Goal: Obtain resource: Download file/media

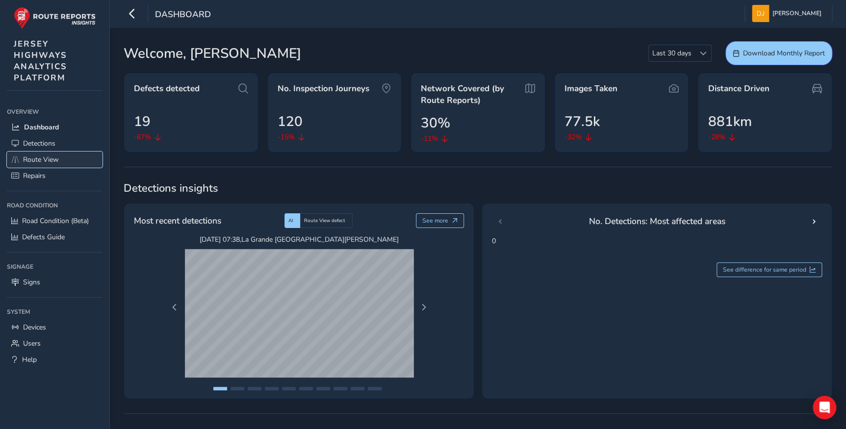
click at [49, 155] on link "Route View" at bounding box center [55, 159] width 96 height 16
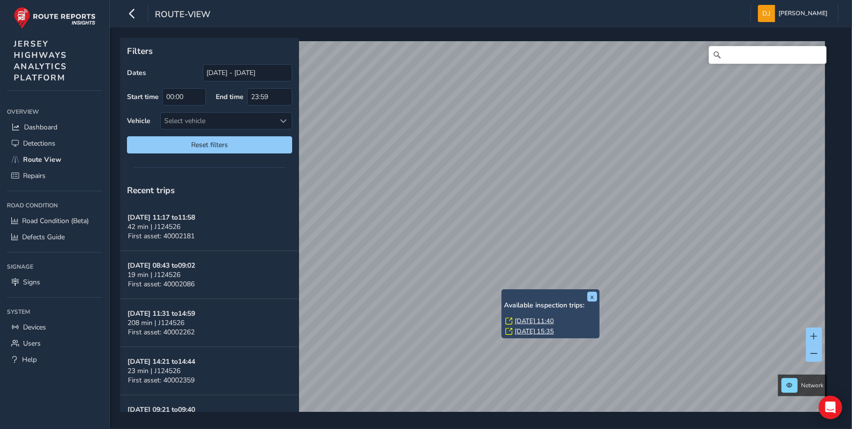
click at [529, 321] on link "[DATE] 11:40" at bounding box center [534, 321] width 39 height 9
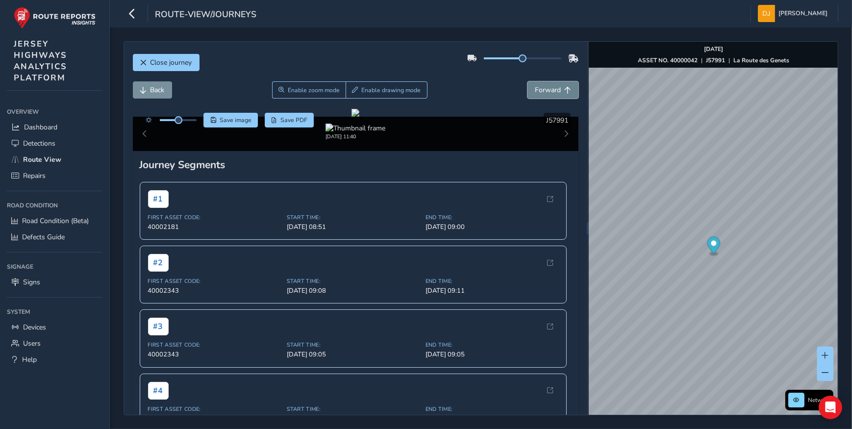
click at [566, 96] on button "Forward" at bounding box center [553, 89] width 51 height 17
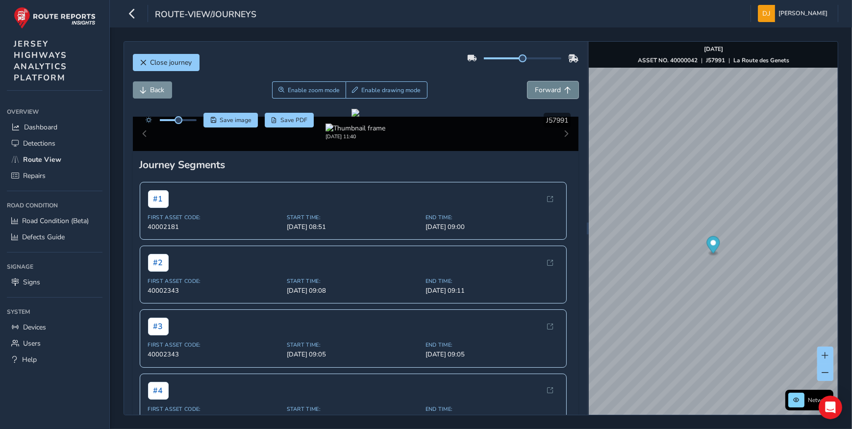
click at [566, 96] on button "Forward" at bounding box center [553, 89] width 51 height 17
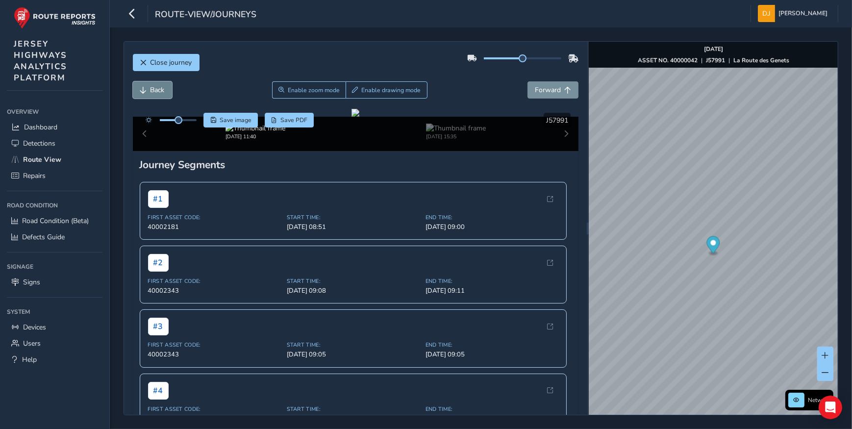
click at [161, 84] on button "Back" at bounding box center [152, 89] width 39 height 17
click at [549, 95] on button "Forward" at bounding box center [553, 89] width 51 height 17
click at [289, 120] on span "Save PDF" at bounding box center [293, 120] width 27 height 8
drag, startPoint x: 177, startPoint y: 120, endPoint x: 192, endPoint y: 122, distance: 15.3
click at [192, 122] on span at bounding box center [192, 120] width 8 height 8
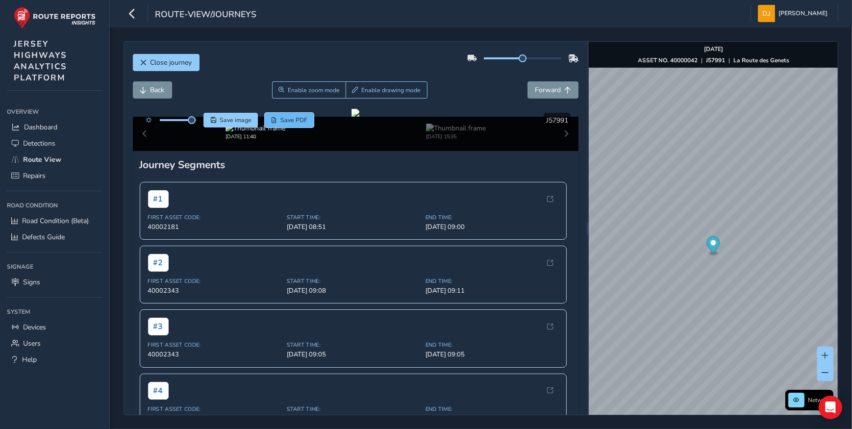
click at [281, 126] on button "Save PDF" at bounding box center [290, 120] width 50 height 15
click at [144, 61] on span "Close journey" at bounding box center [143, 62] width 7 height 7
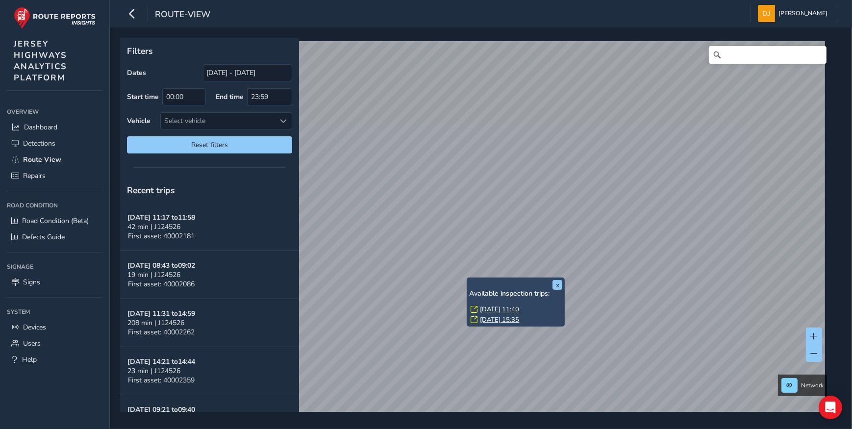
click at [498, 310] on link "[DATE] 11:40" at bounding box center [499, 309] width 39 height 9
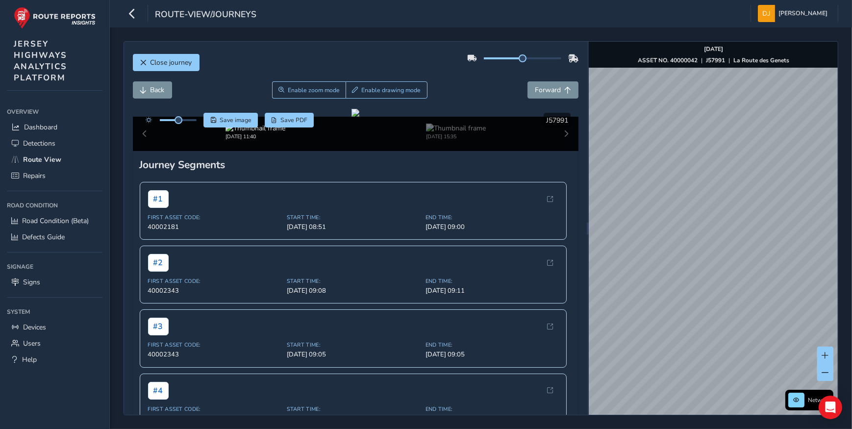
click at [841, 320] on div "Close journey Back Enable zoom mode Enable drawing mode Forward Click and Drag …" at bounding box center [481, 228] width 742 height 402
click at [137, 61] on button "Close journey" at bounding box center [166, 62] width 67 height 17
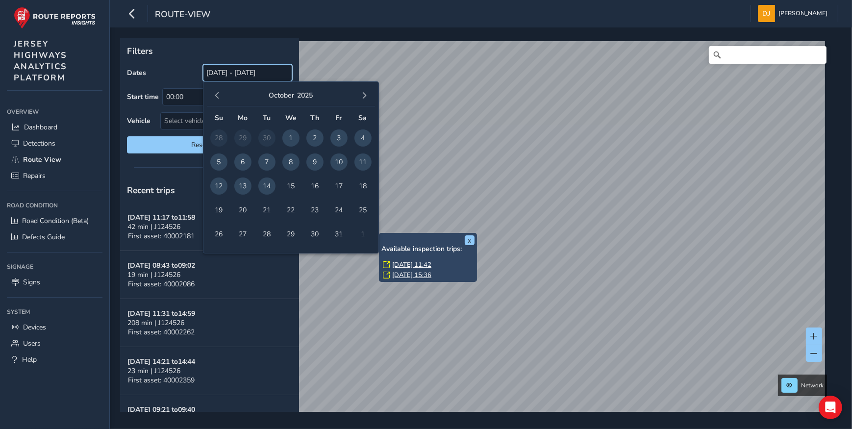
click at [222, 72] on input "[DATE] - [DATE]" at bounding box center [247, 72] width 89 height 17
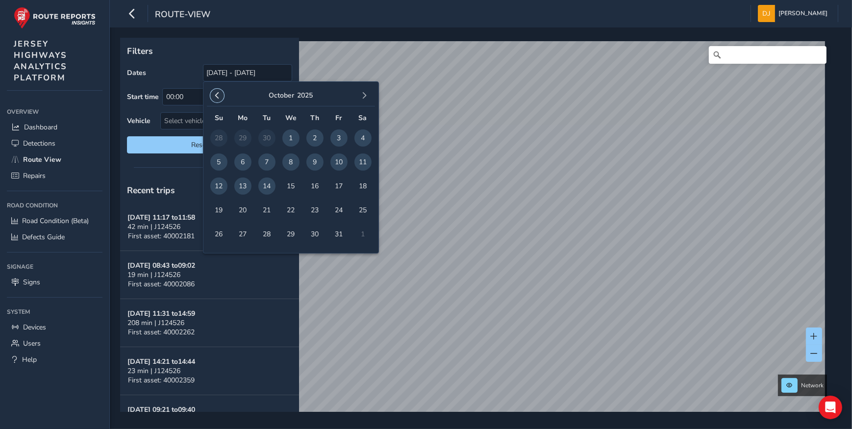
click at [216, 89] on button "button" at bounding box center [217, 96] width 14 height 14
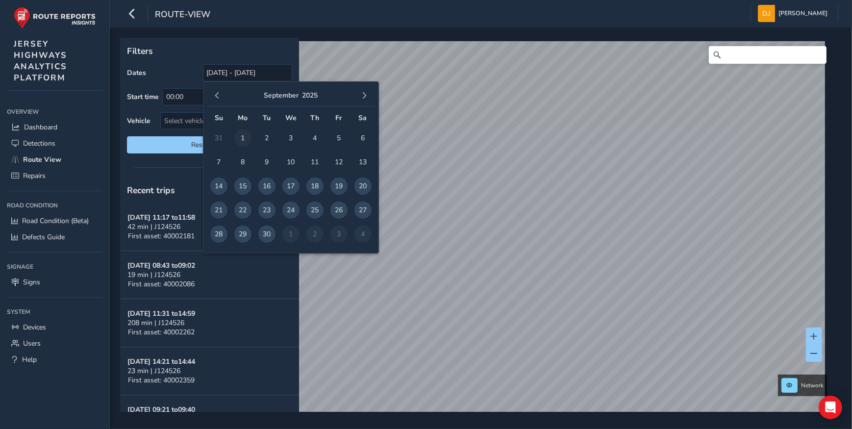
click at [241, 135] on span "1" at bounding box center [242, 137] width 17 height 17
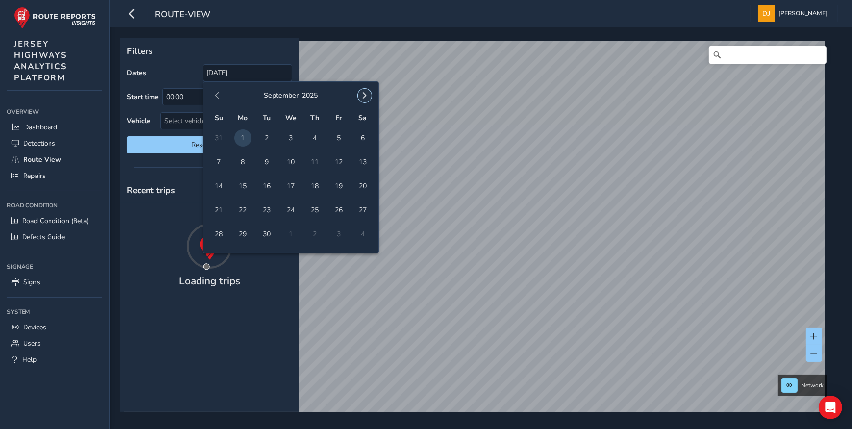
click at [365, 96] on span "button" at bounding box center [364, 95] width 7 height 7
click at [245, 186] on span "13" at bounding box center [242, 185] width 17 height 17
type input "[DATE] - [DATE]"
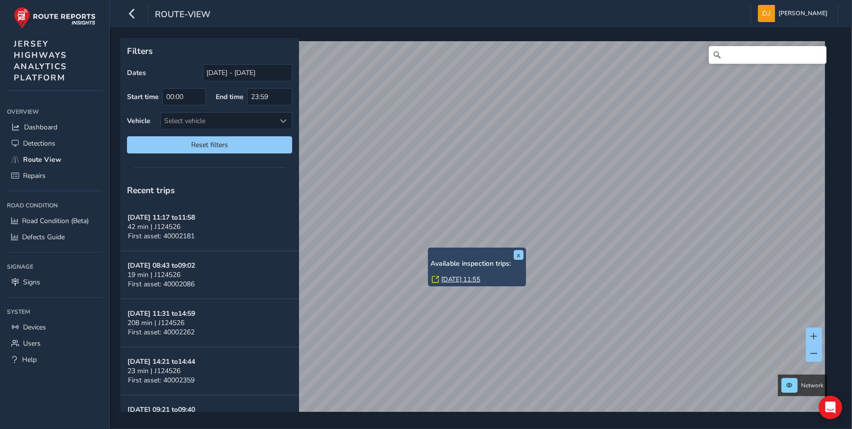
click at [455, 279] on link "[DATE] 11:55" at bounding box center [460, 279] width 39 height 9
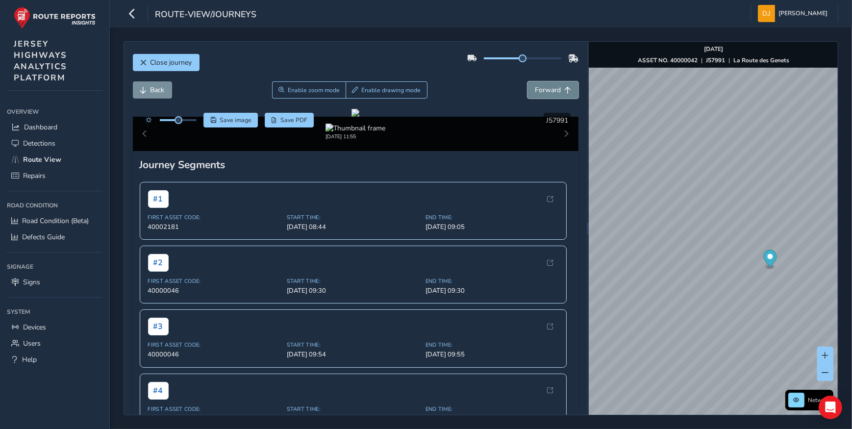
click at [547, 96] on button "Forward" at bounding box center [553, 89] width 51 height 17
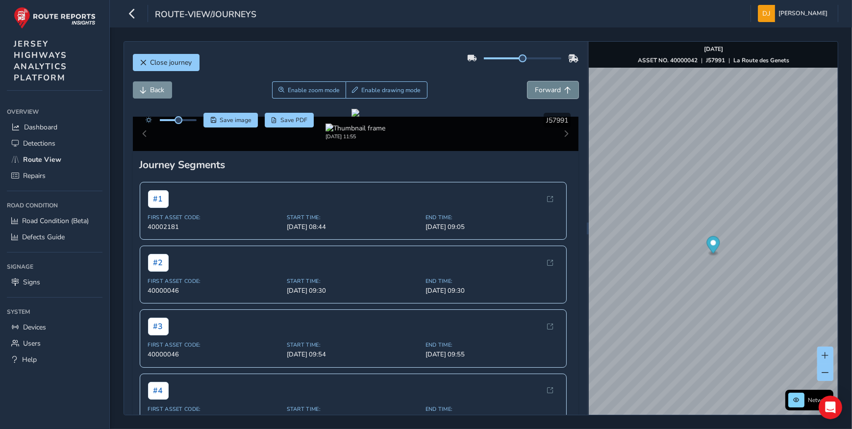
click at [547, 96] on button "Forward" at bounding box center [553, 89] width 51 height 17
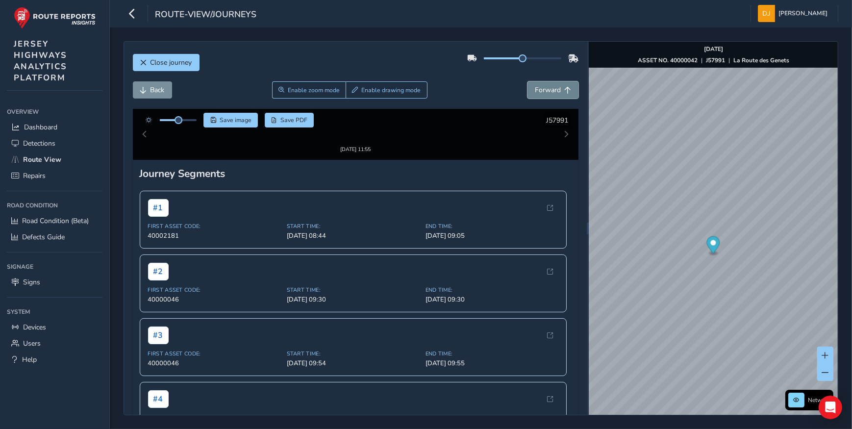
click at [547, 96] on button "Forward" at bounding box center [553, 89] width 51 height 17
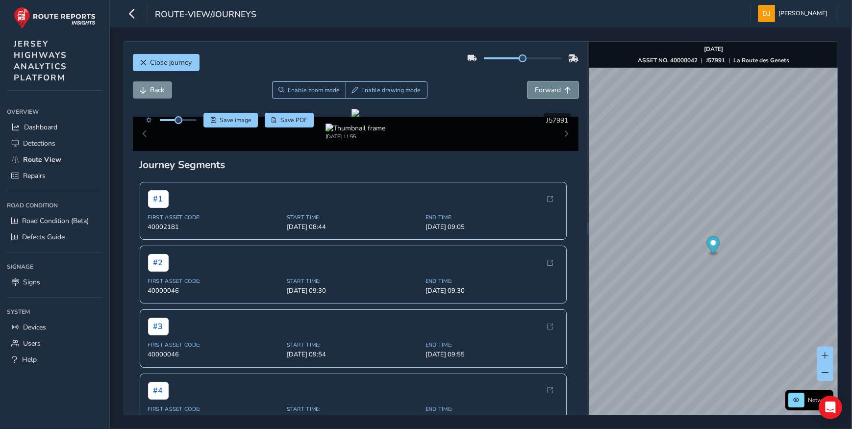
click at [547, 96] on button "Forward" at bounding box center [553, 89] width 51 height 17
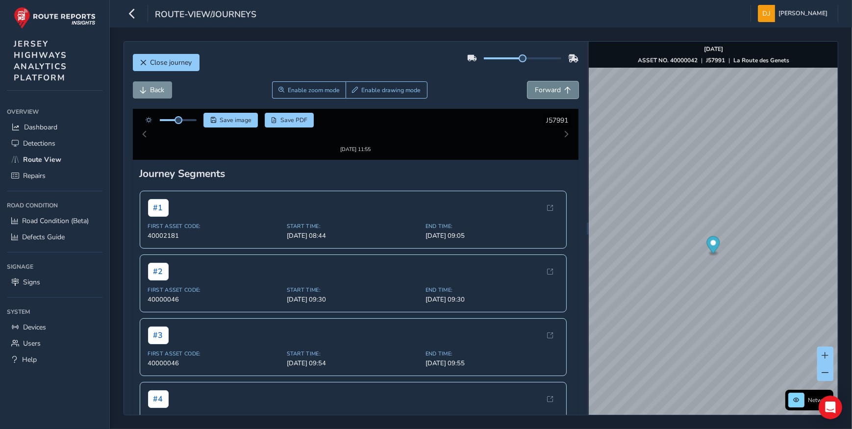
click at [547, 96] on button "Forward" at bounding box center [553, 89] width 51 height 17
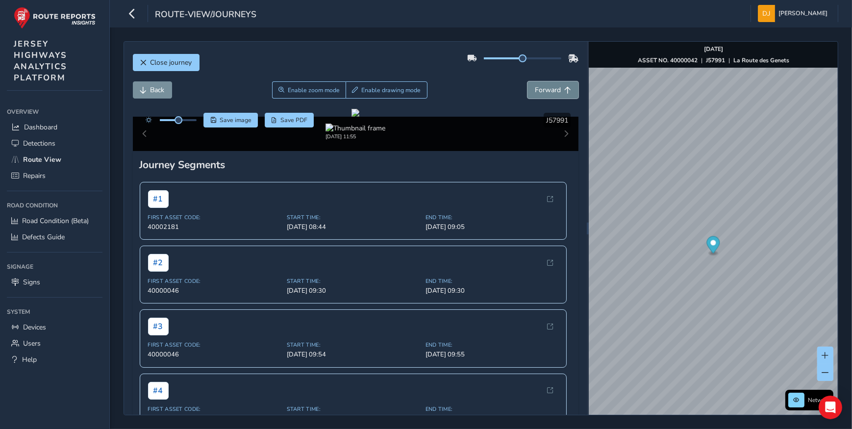
click at [547, 96] on button "Forward" at bounding box center [553, 89] width 51 height 17
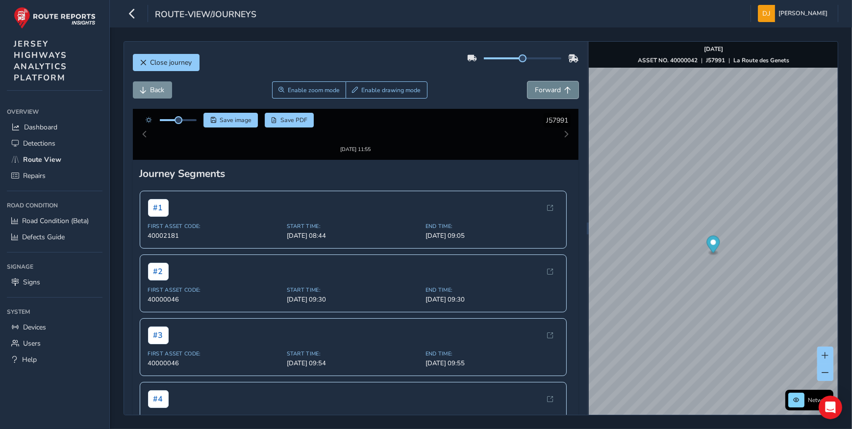
click at [547, 96] on button "Forward" at bounding box center [553, 89] width 51 height 17
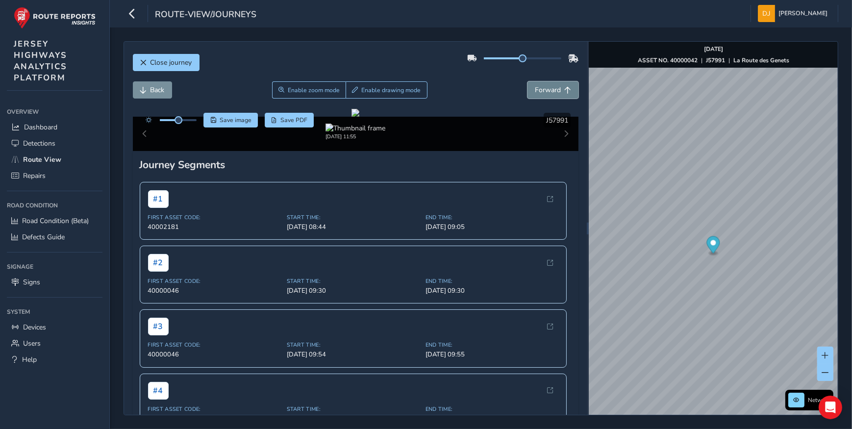
click at [547, 96] on button "Forward" at bounding box center [553, 89] width 51 height 17
click at [139, 85] on button "Back" at bounding box center [152, 89] width 39 height 17
click at [554, 90] on button "Forward" at bounding box center [553, 89] width 51 height 17
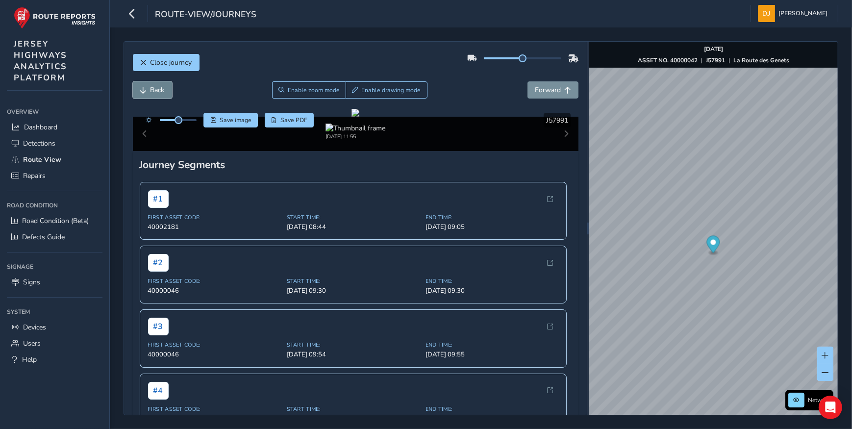
click at [157, 95] on button "Back" at bounding box center [152, 89] width 39 height 17
click at [286, 122] on span "Save PDF" at bounding box center [293, 120] width 27 height 8
